Goal: Information Seeking & Learning: Learn about a topic

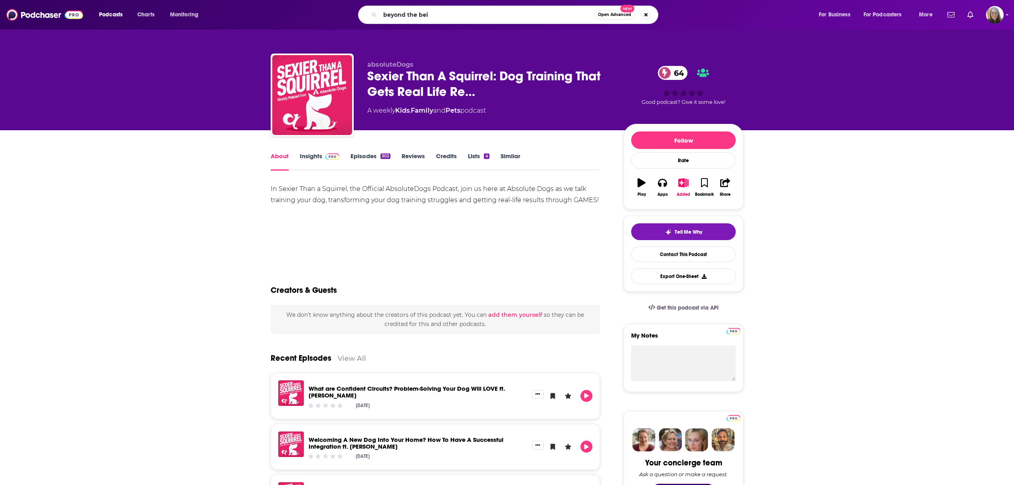
type input "beyond the beil"
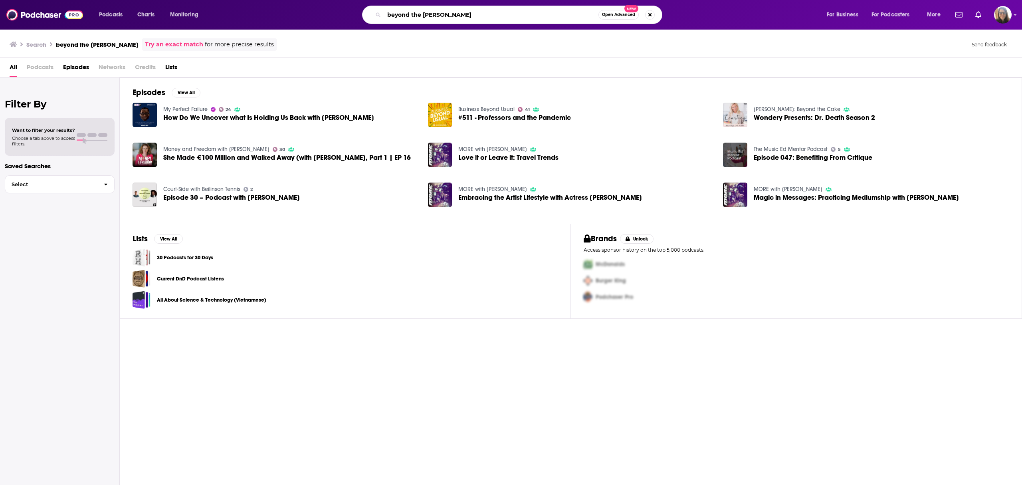
click at [424, 14] on input "beyond the beil" at bounding box center [491, 14] width 214 height 13
click at [425, 15] on input "beyond the beil" at bounding box center [491, 14] width 214 height 13
type input "beyond the veil"
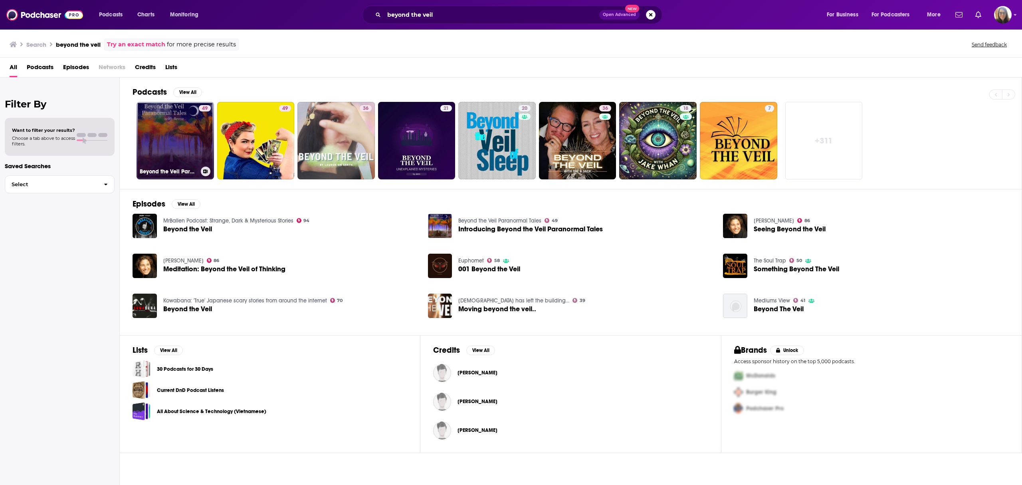
click at [181, 157] on link "49 Beyond the Veil Paranormal Tales" at bounding box center [175, 140] width 77 height 77
